Goal: Task Accomplishment & Management: Use online tool/utility

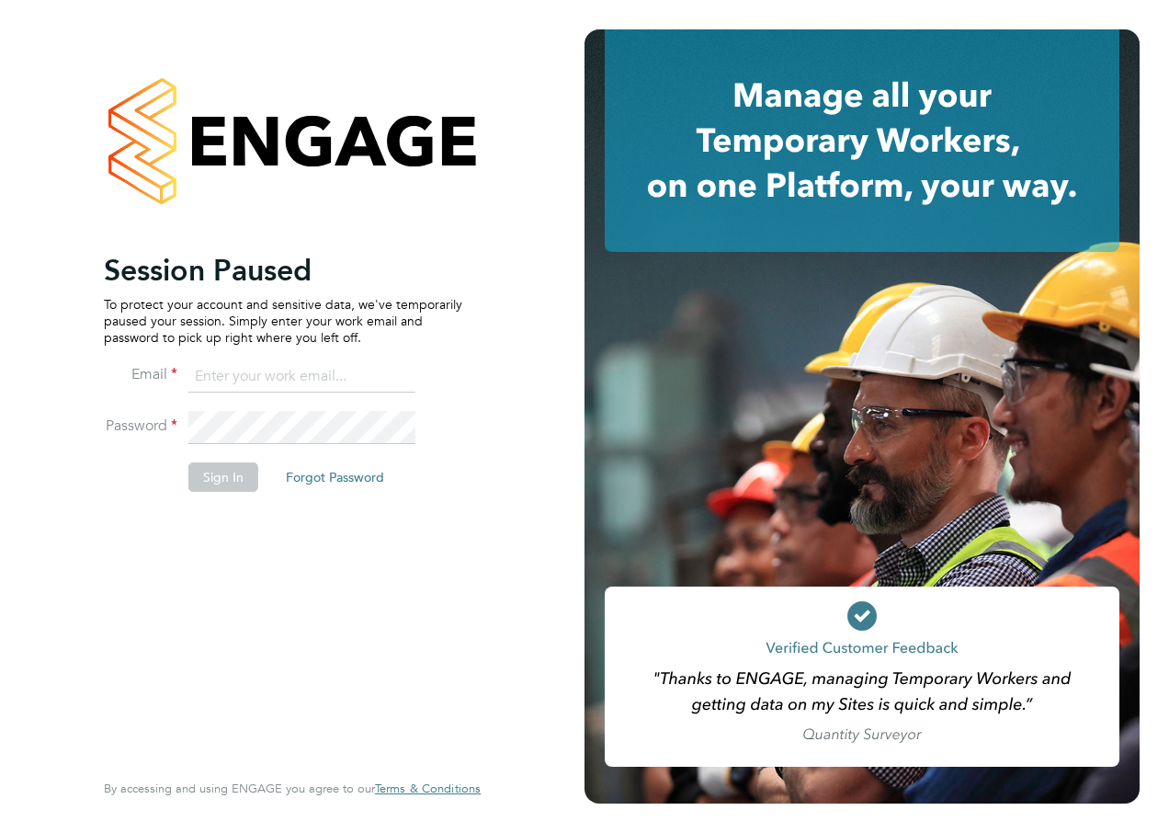
click at [281, 377] on body "Session Paused To protect your account and sensitive data, we've temporarily pa…" at bounding box center [584, 416] width 1169 height 833
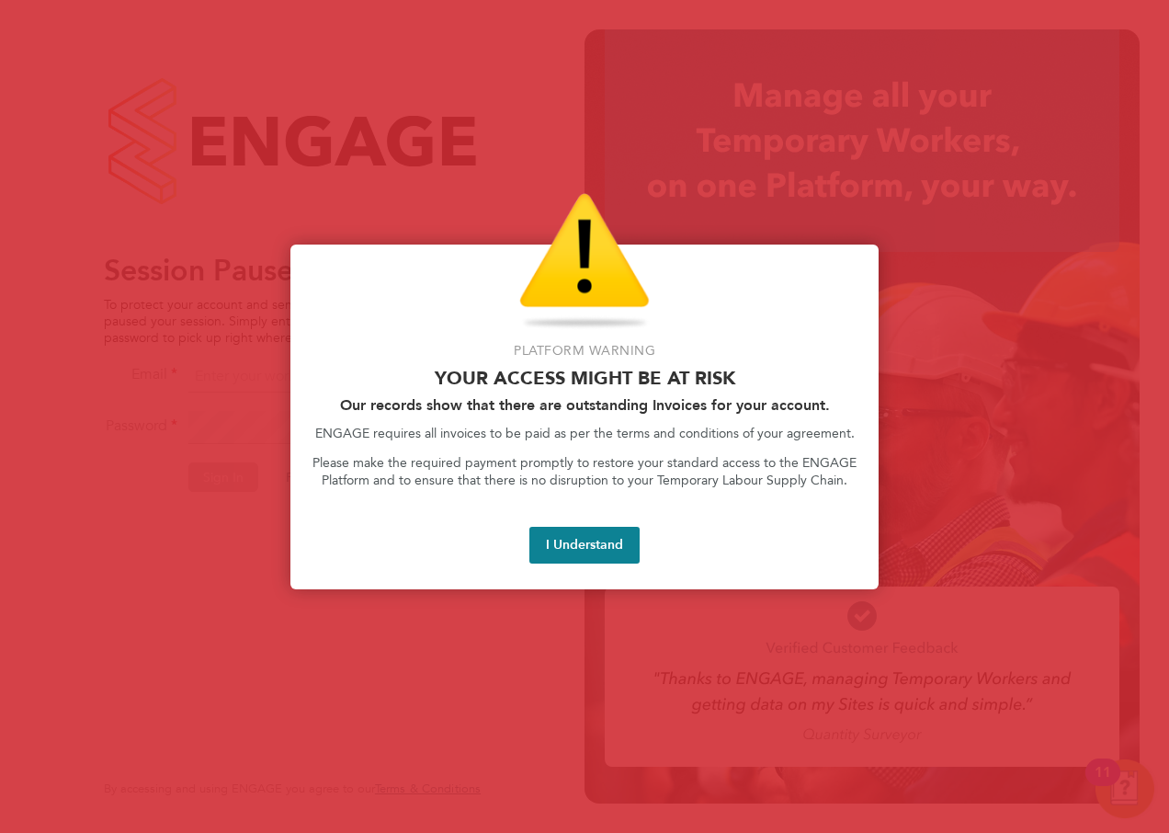
click at [576, 546] on button "I Understand" at bounding box center [584, 545] width 110 height 37
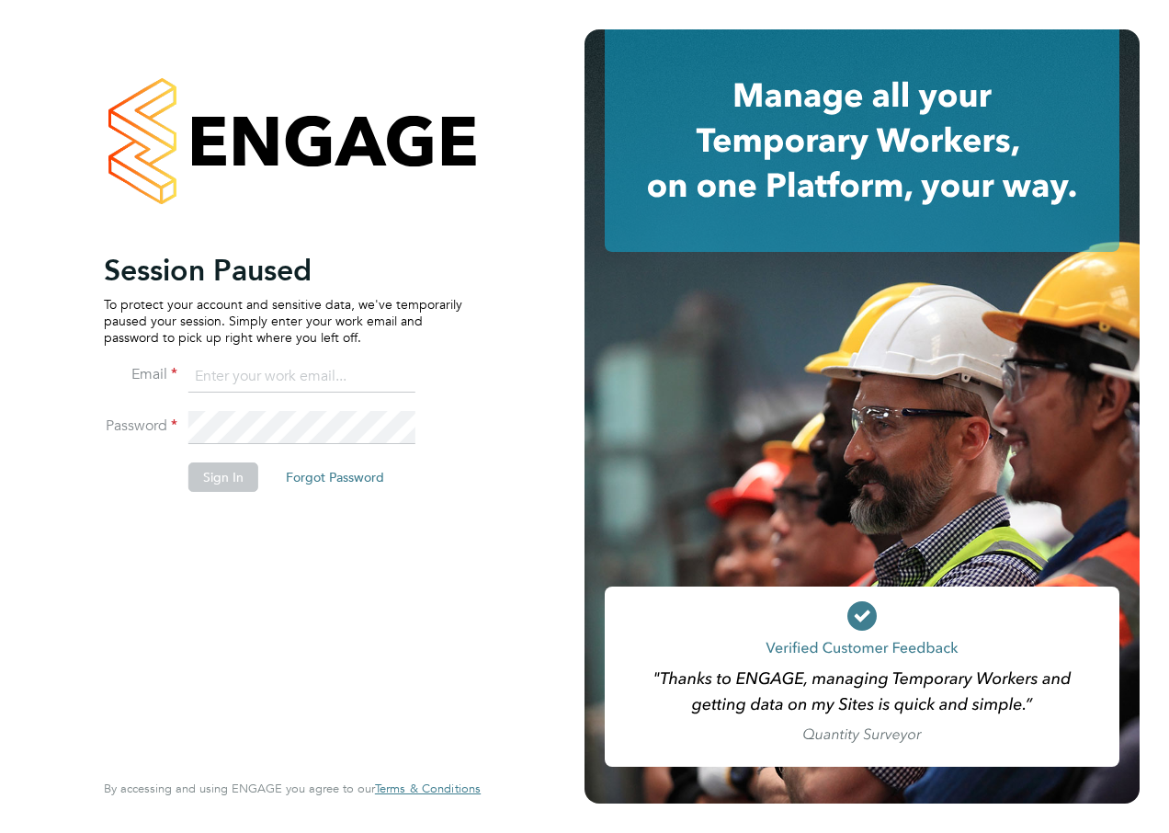
click at [322, 377] on input at bounding box center [301, 376] width 227 height 33
type input "alan.watts@hays.com"
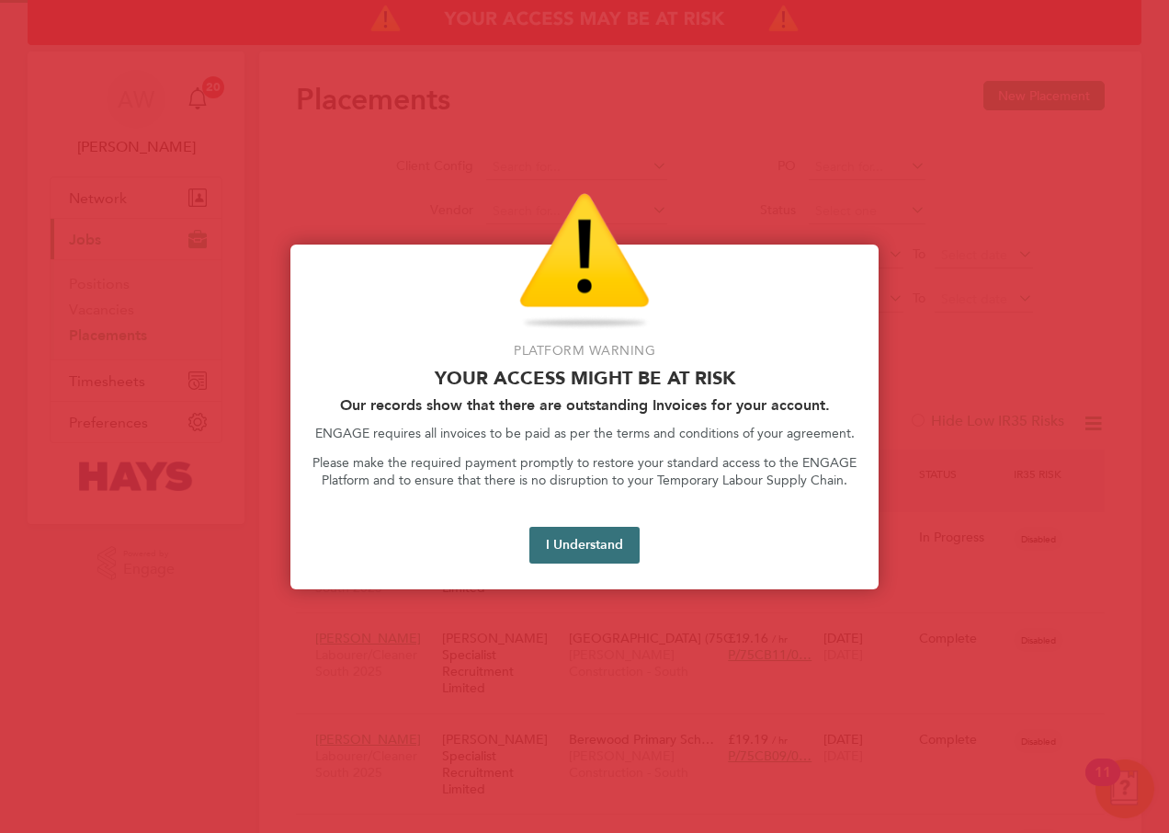
click at [581, 551] on button "I Understand" at bounding box center [584, 545] width 110 height 37
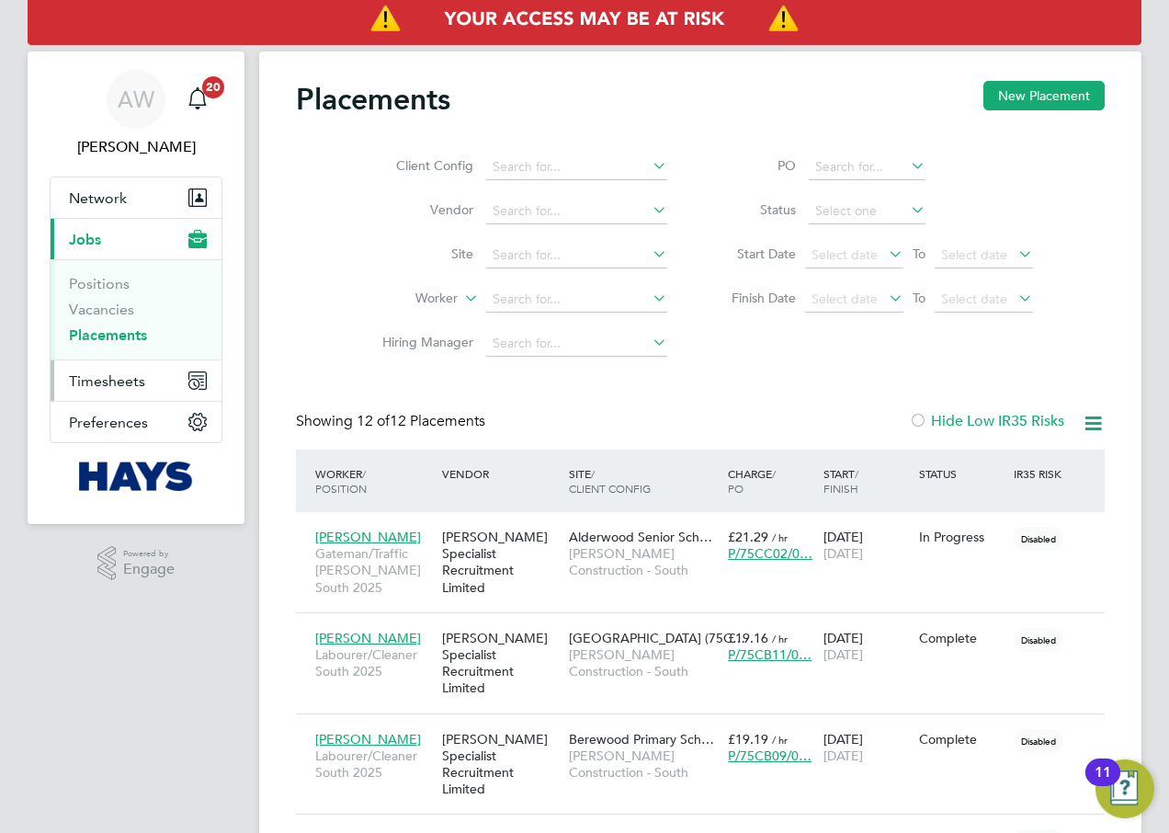
click at [127, 377] on span "Timesheets" at bounding box center [107, 380] width 76 height 17
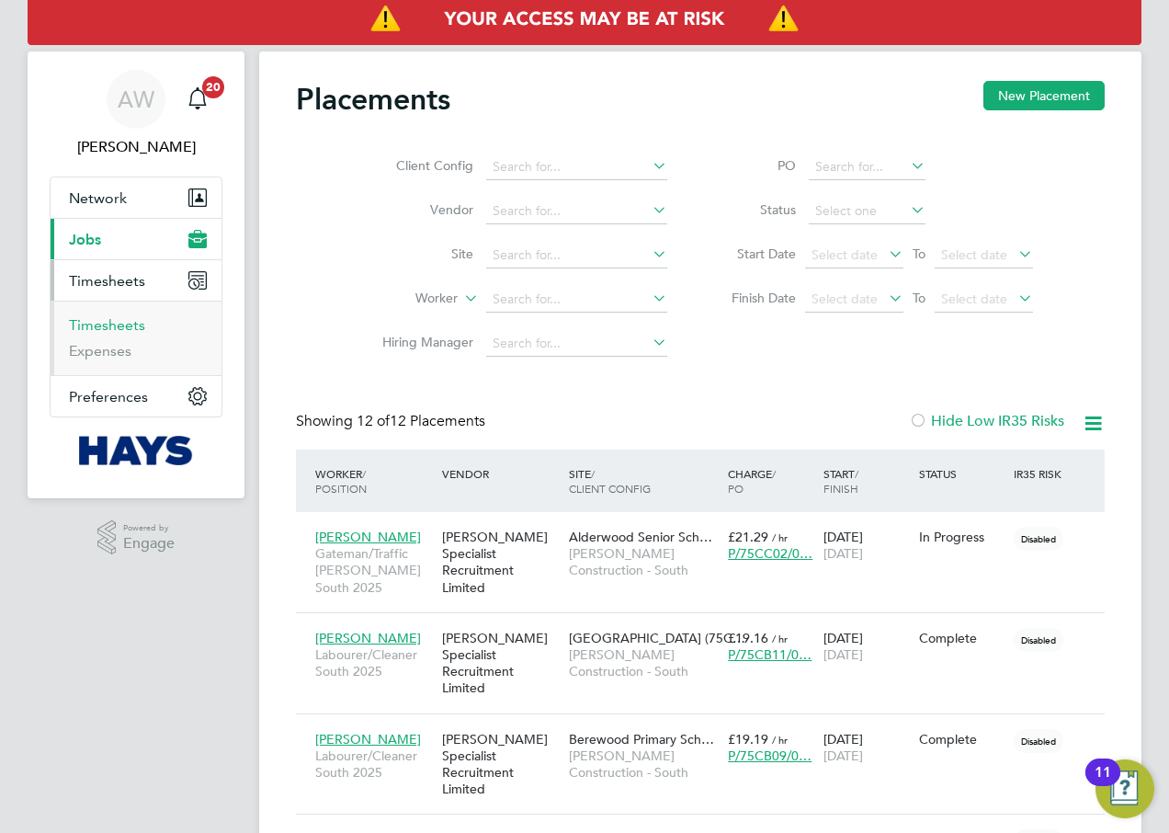
click at [120, 325] on link "Timesheets" at bounding box center [107, 324] width 76 height 17
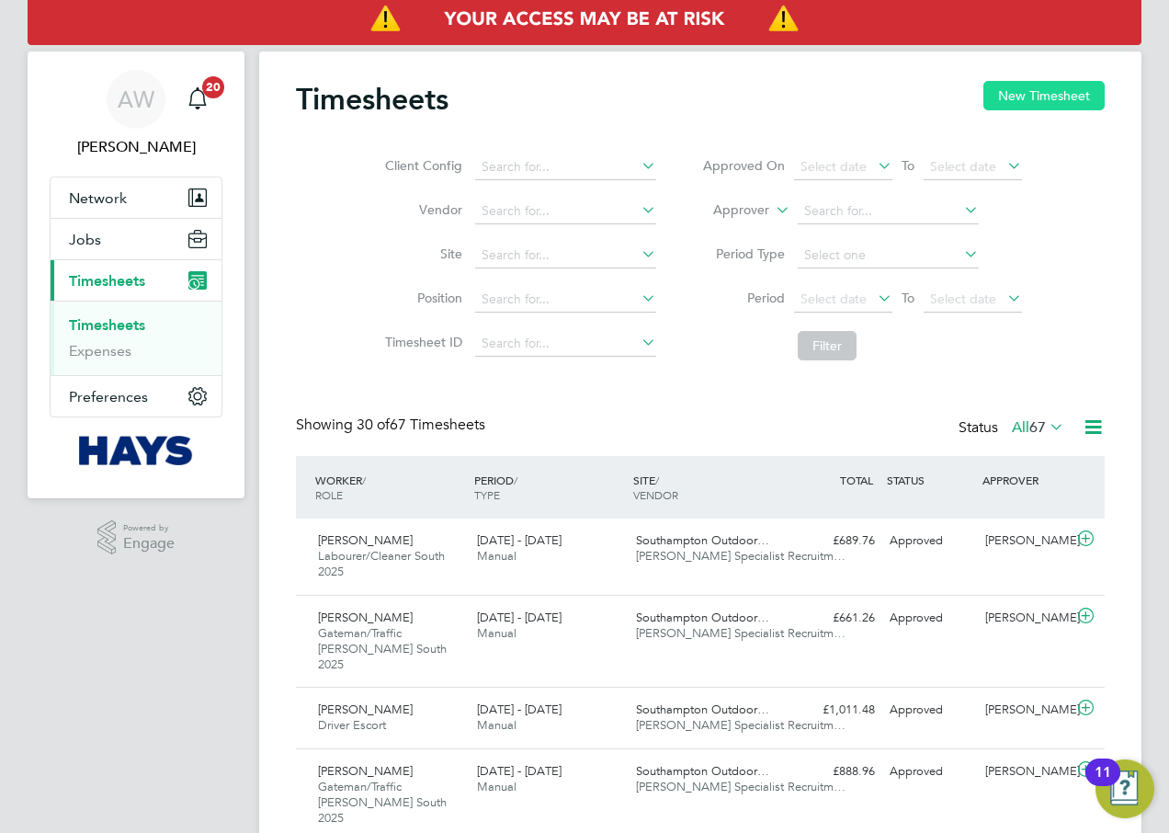
click at [1063, 97] on button "New Timesheet" at bounding box center [1044, 95] width 121 height 29
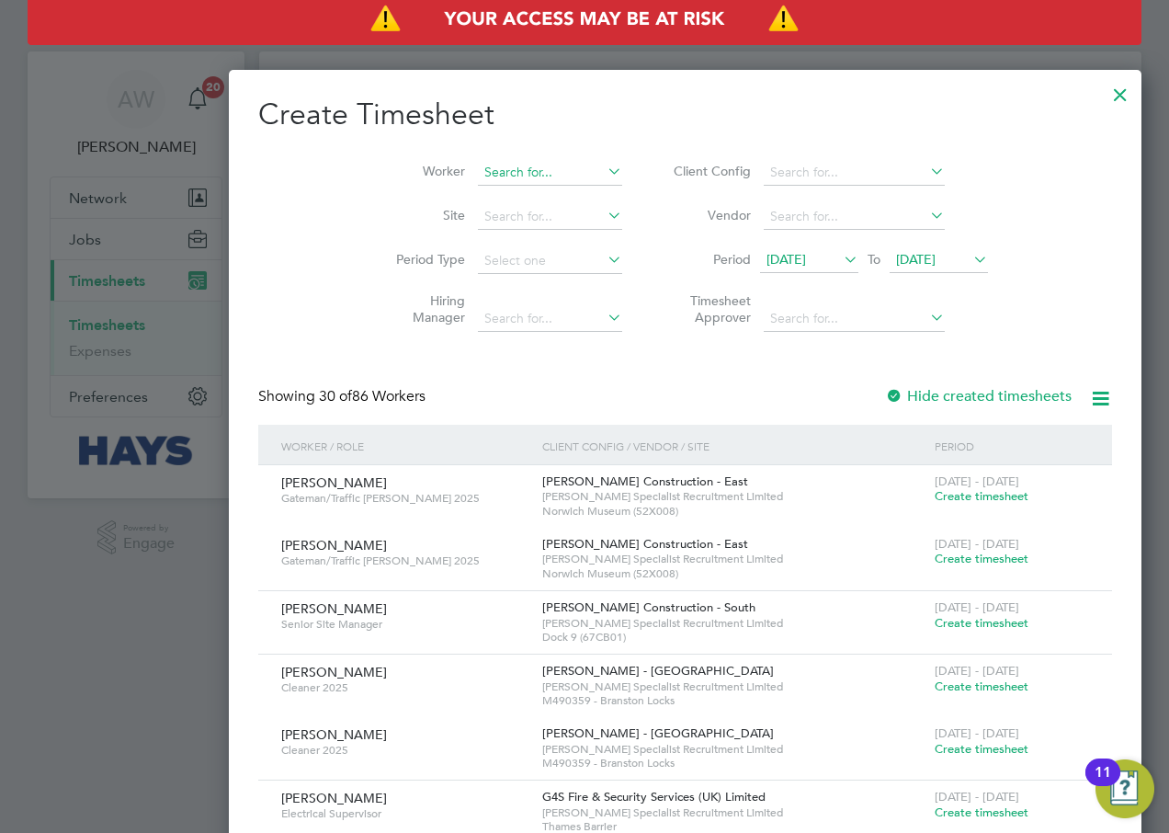
click at [478, 171] on input at bounding box center [550, 173] width 144 height 26
click at [439, 186] on li "[PERSON_NAME] Wig [PERSON_NAME]" at bounding box center [459, 197] width 166 height 25
type input "[PERSON_NAME]"
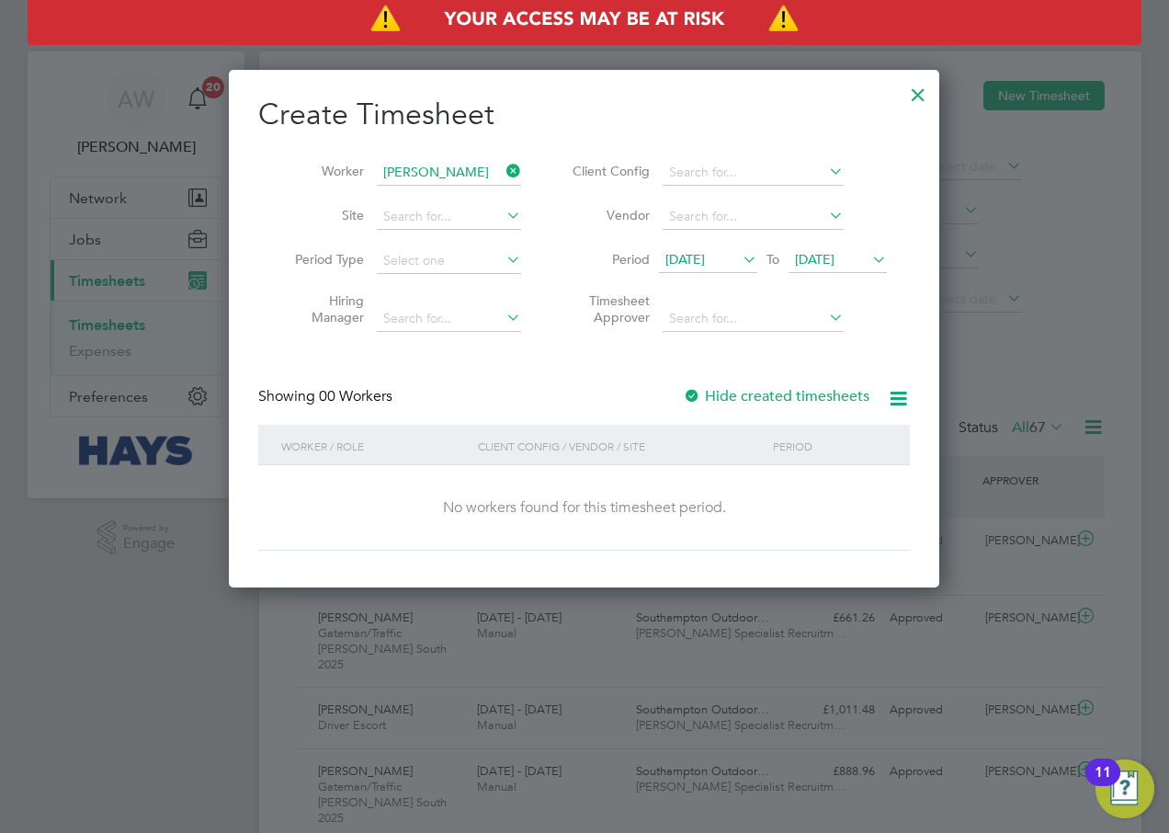
click at [689, 398] on div at bounding box center [692, 397] width 18 height 18
click at [835, 259] on span "[DATE]" at bounding box center [815, 259] width 40 height 17
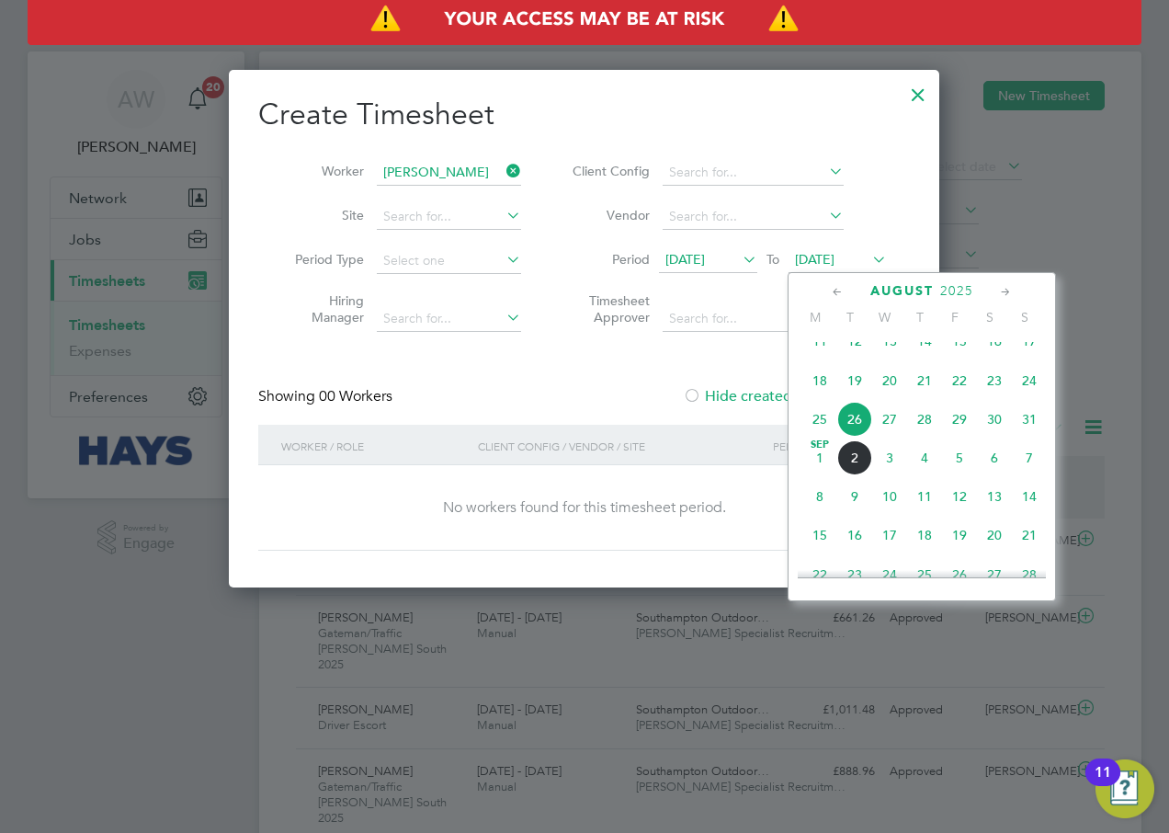
click at [953, 433] on span "29" at bounding box center [959, 419] width 35 height 35
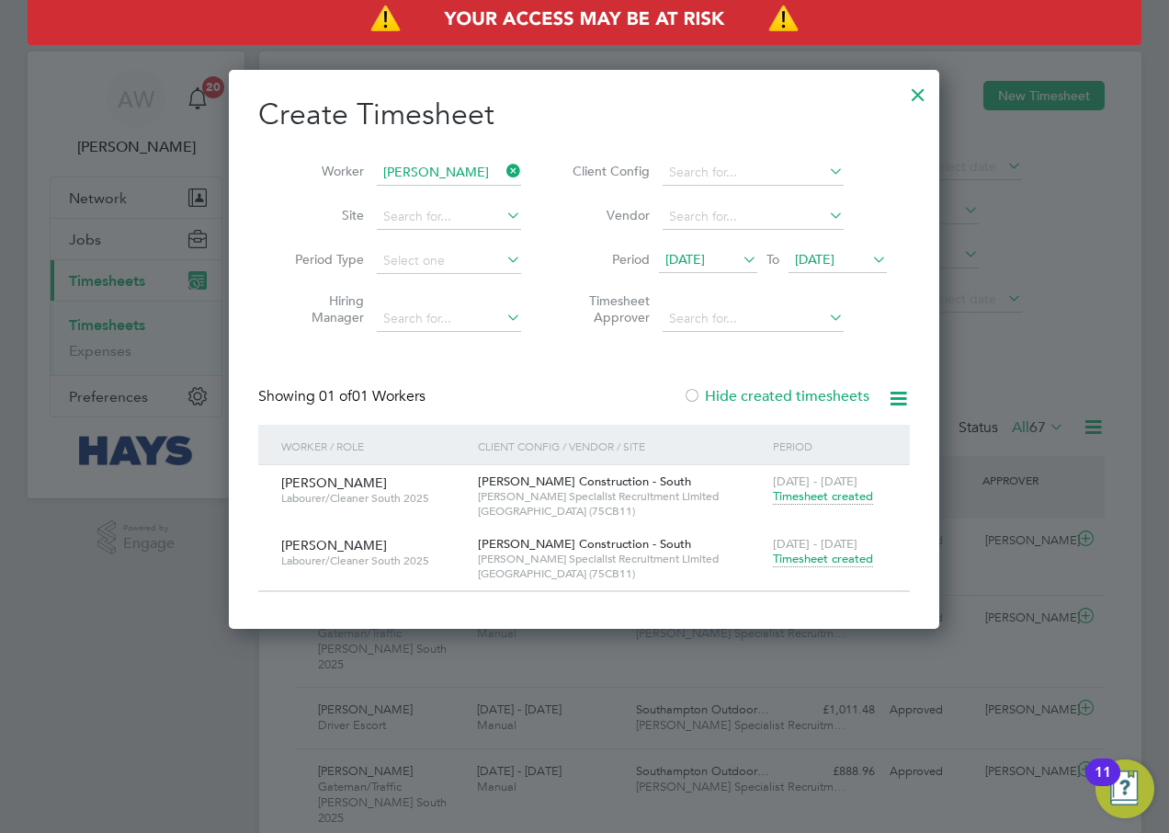
click at [807, 560] on span "Timesheet created" at bounding box center [823, 559] width 100 height 17
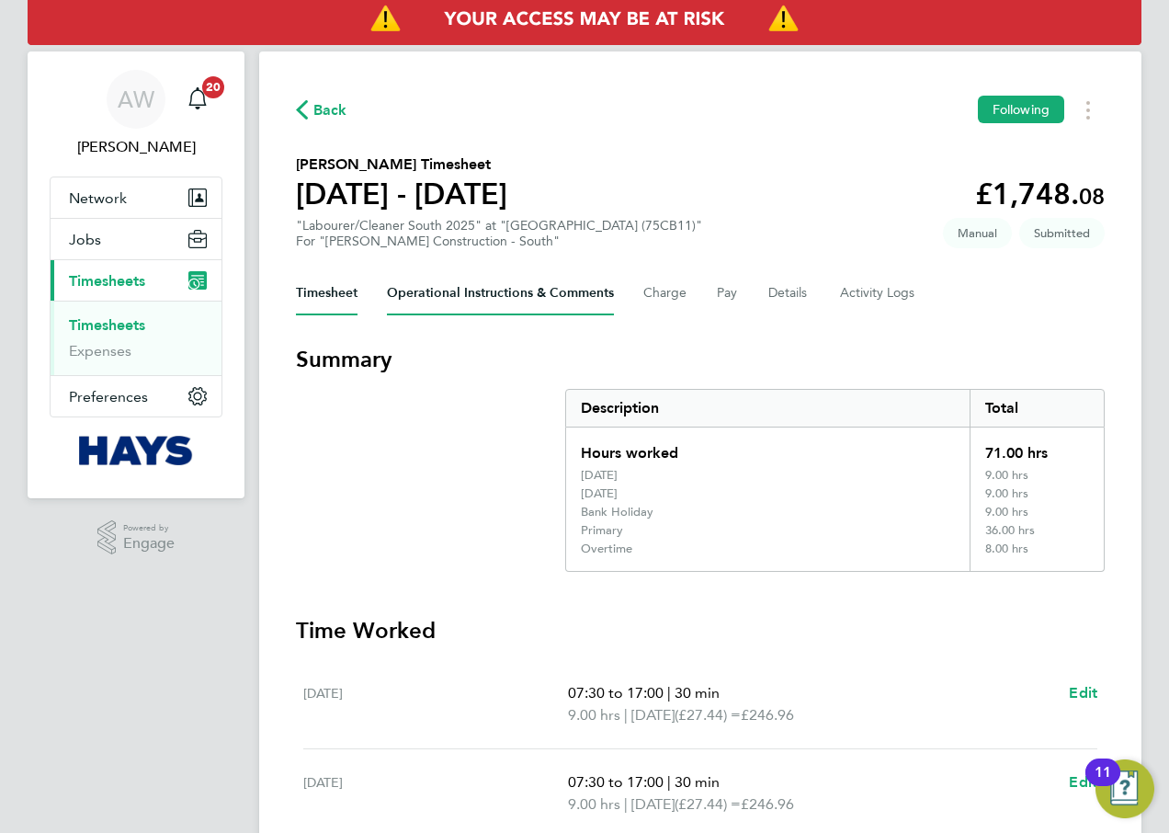
click at [559, 285] on Comments-tab "Operational Instructions & Comments" at bounding box center [500, 293] width 227 height 44
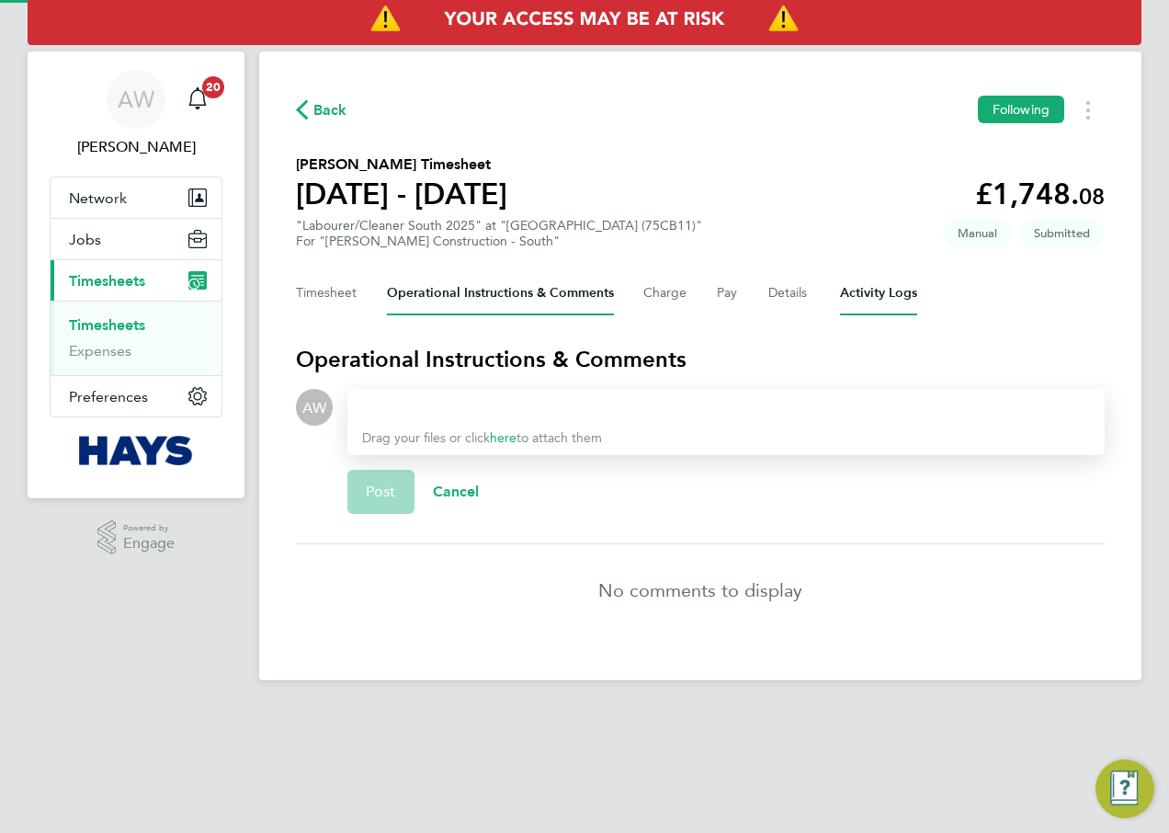
click at [907, 295] on Logs-tab "Activity Logs" at bounding box center [878, 293] width 77 height 44
